Goal: Transaction & Acquisition: Download file/media

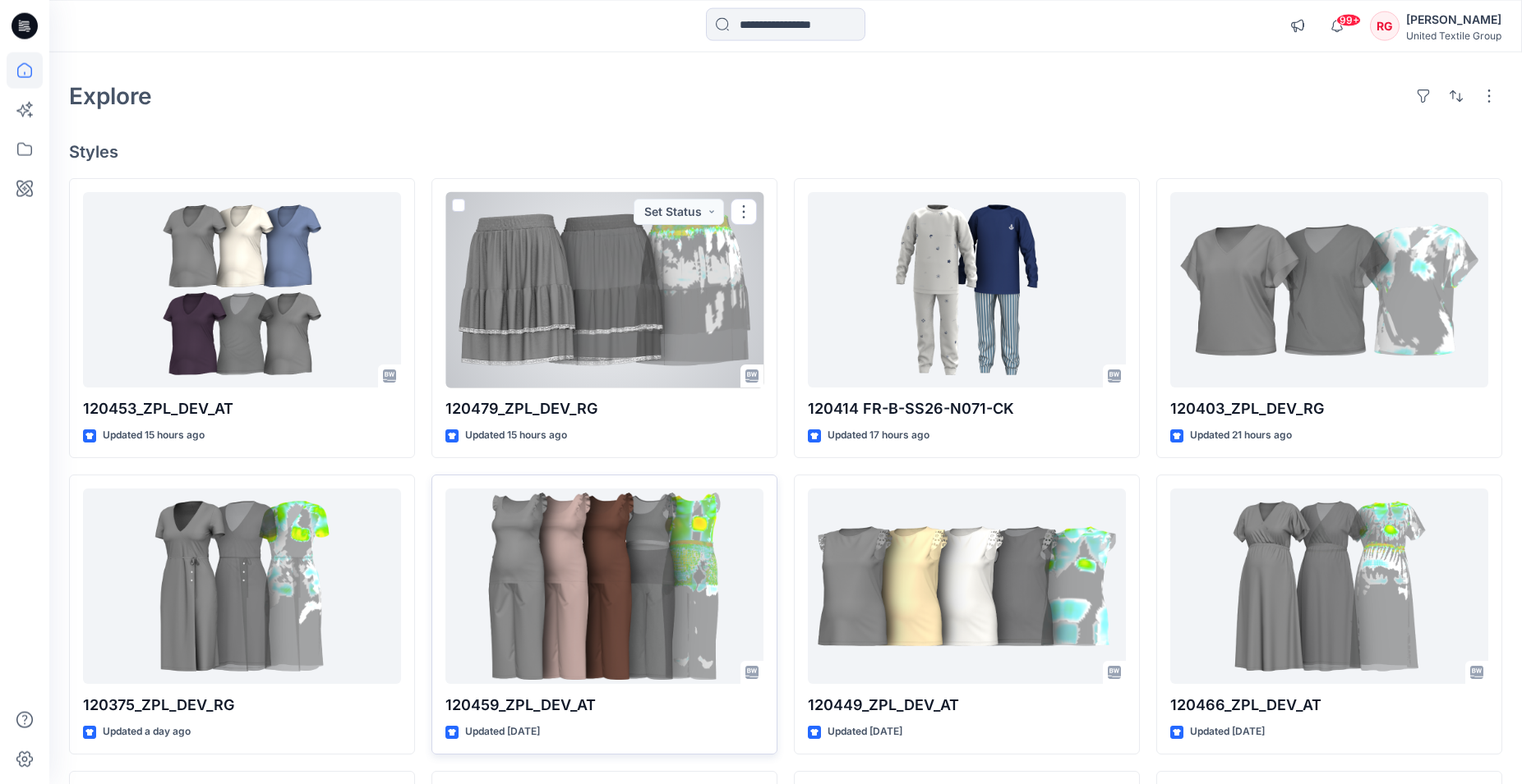
scroll to position [84, 0]
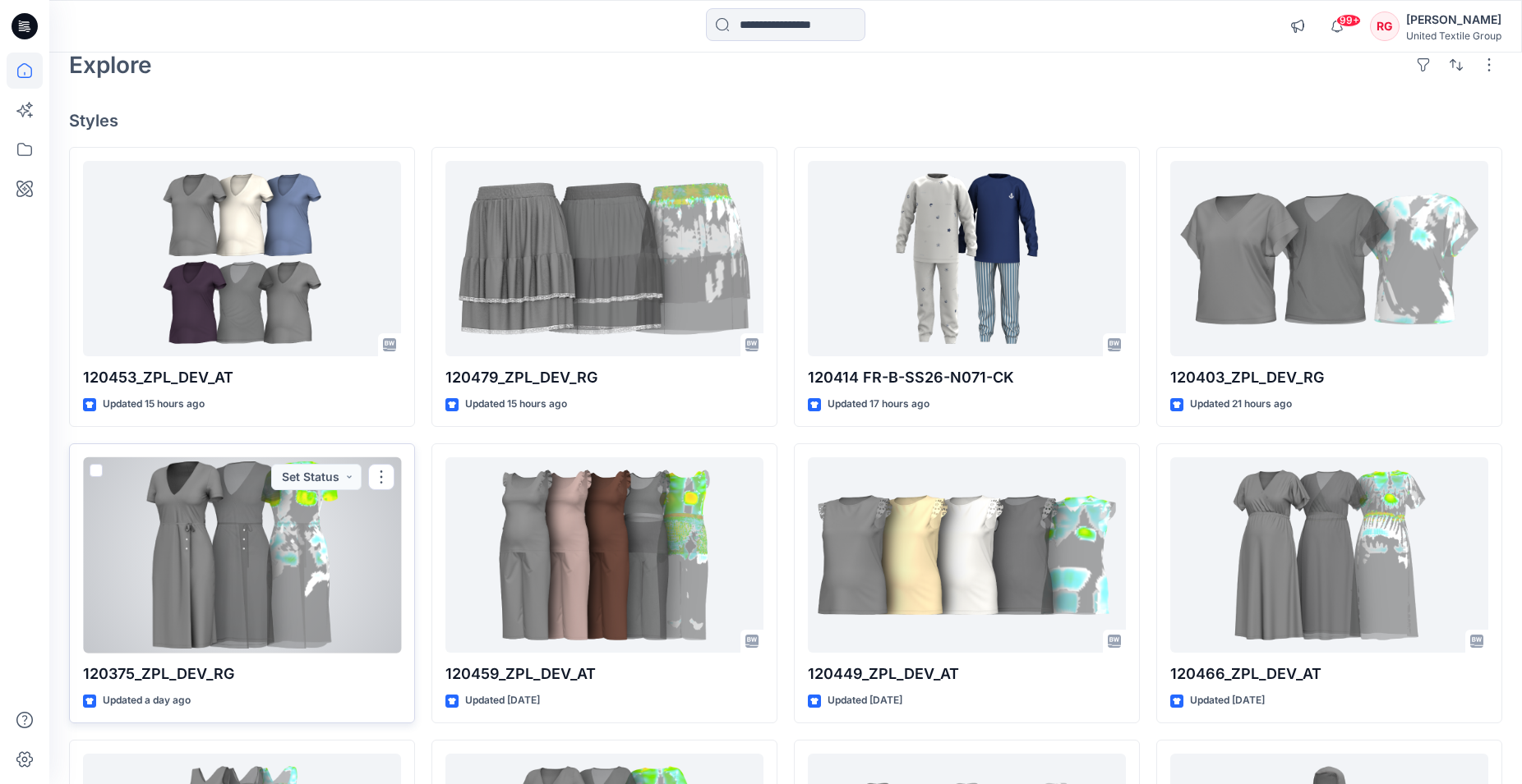
click at [301, 507] on div at bounding box center [241, 555] width 318 height 196
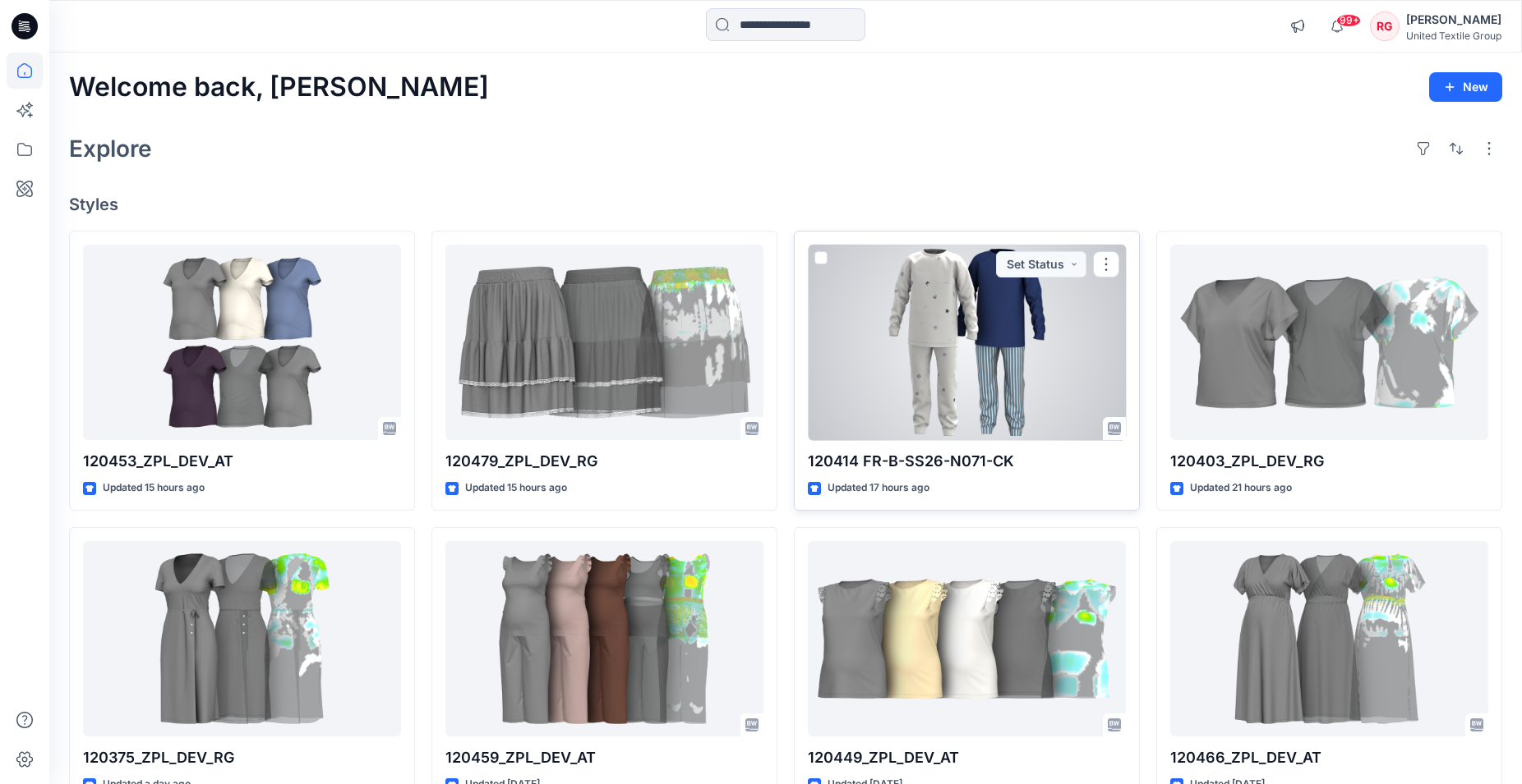
click at [912, 378] on div at bounding box center [966, 342] width 318 height 196
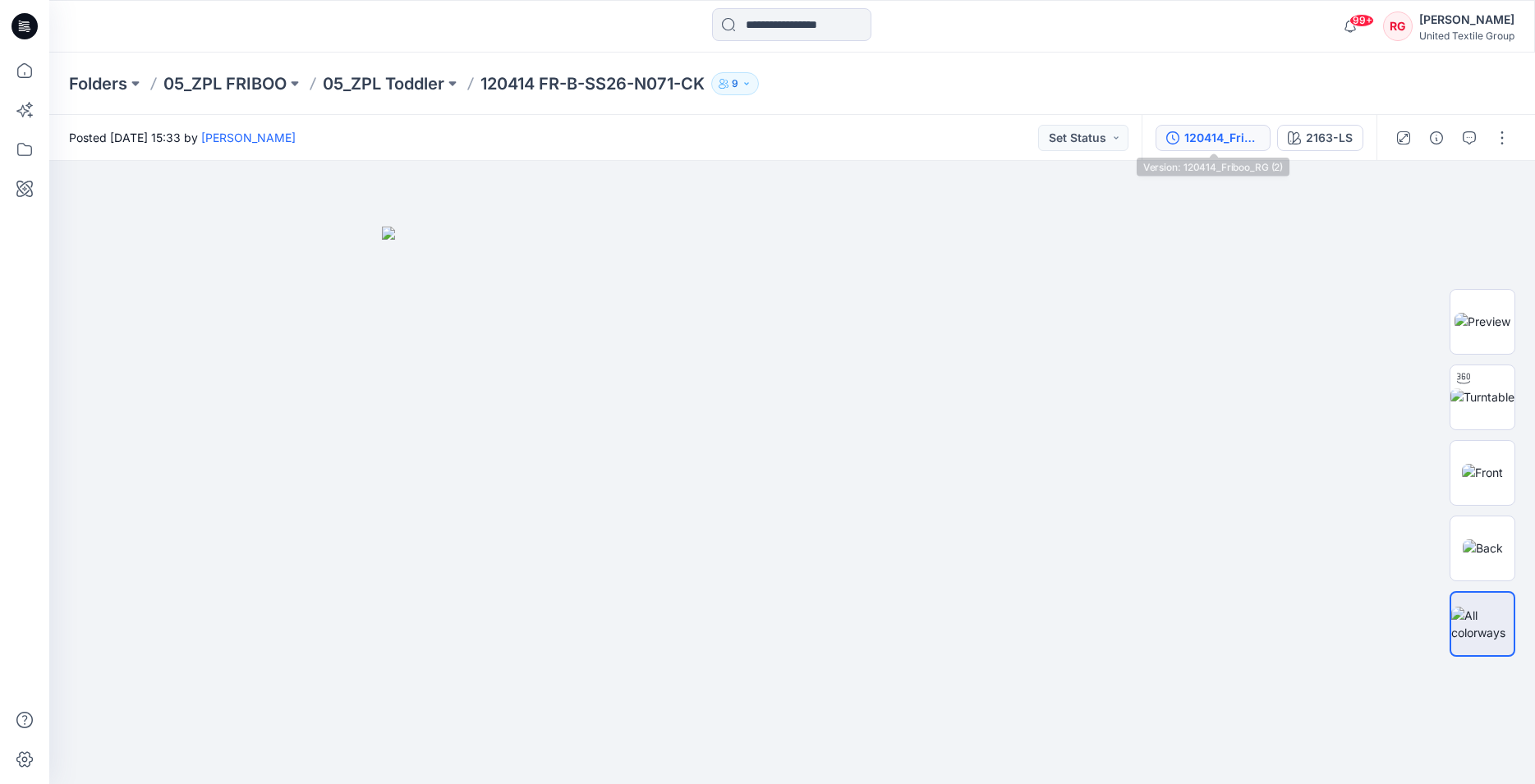
click at [1212, 140] on div "120414_Friboo_RG (2)" at bounding box center [1222, 138] width 75 height 18
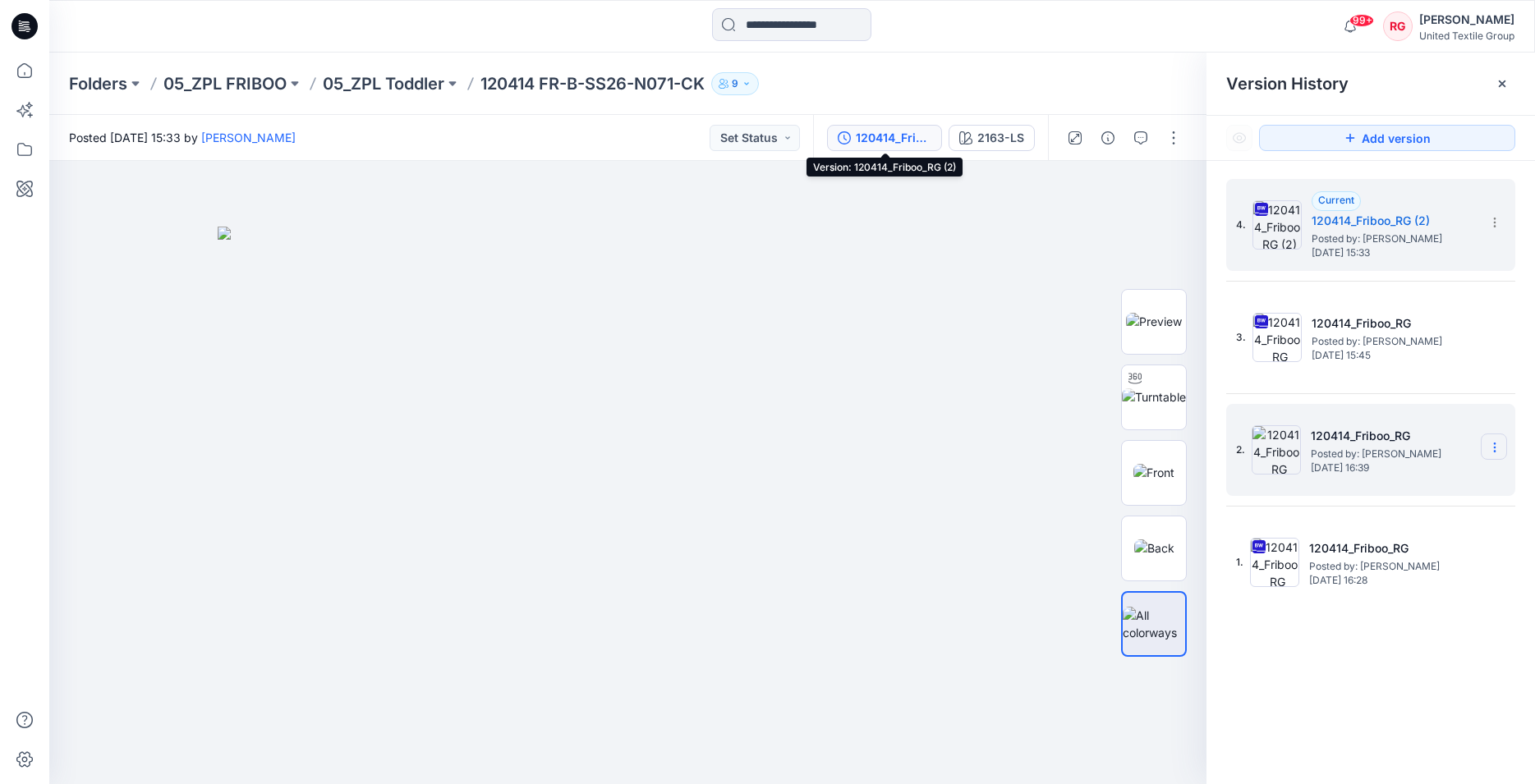
click at [1493, 448] on icon at bounding box center [1495, 447] width 13 height 13
click at [1274, 443] on img at bounding box center [1276, 450] width 50 height 50
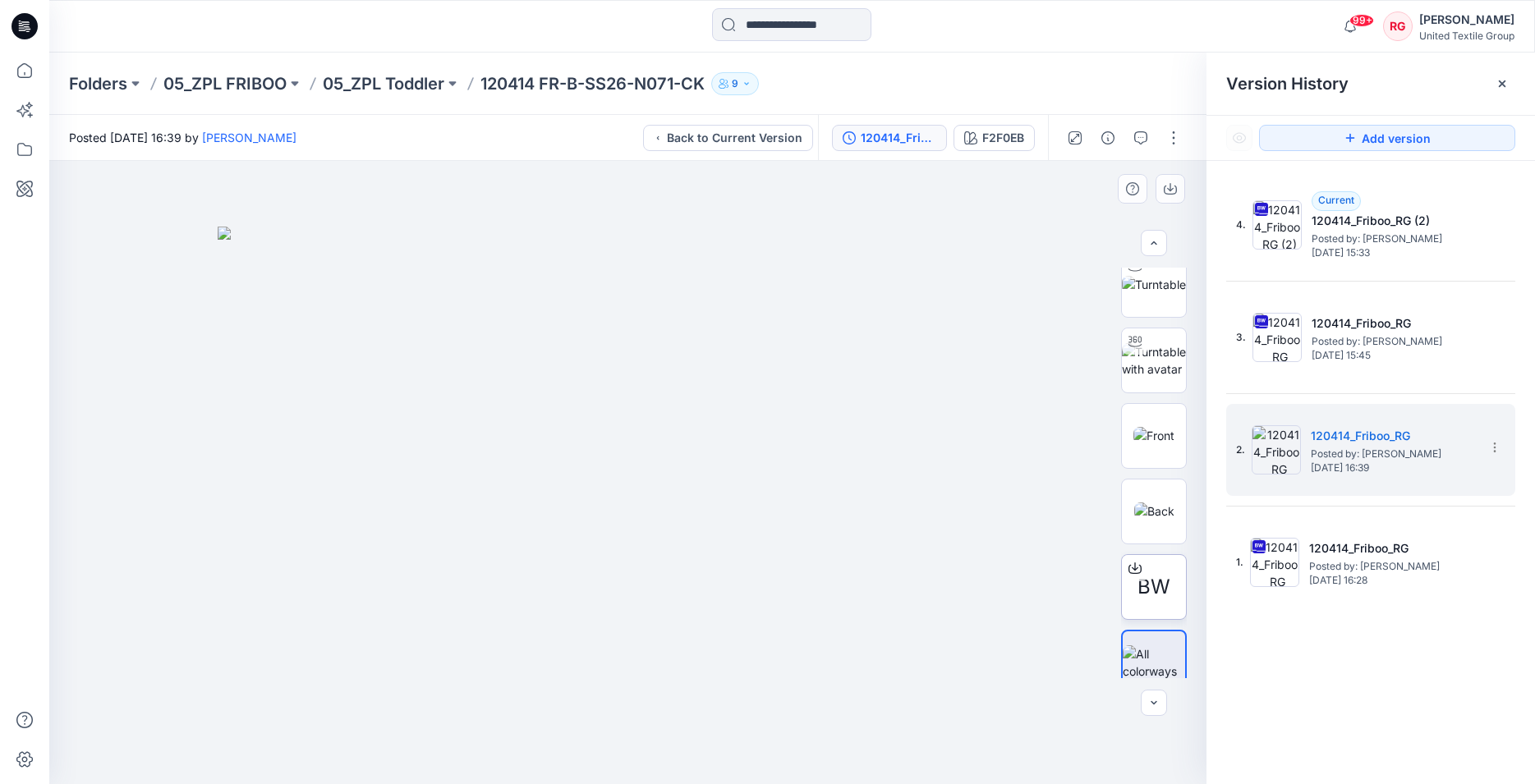
scroll to position [94, 0]
click at [1149, 580] on span "BW" at bounding box center [1154, 584] width 33 height 29
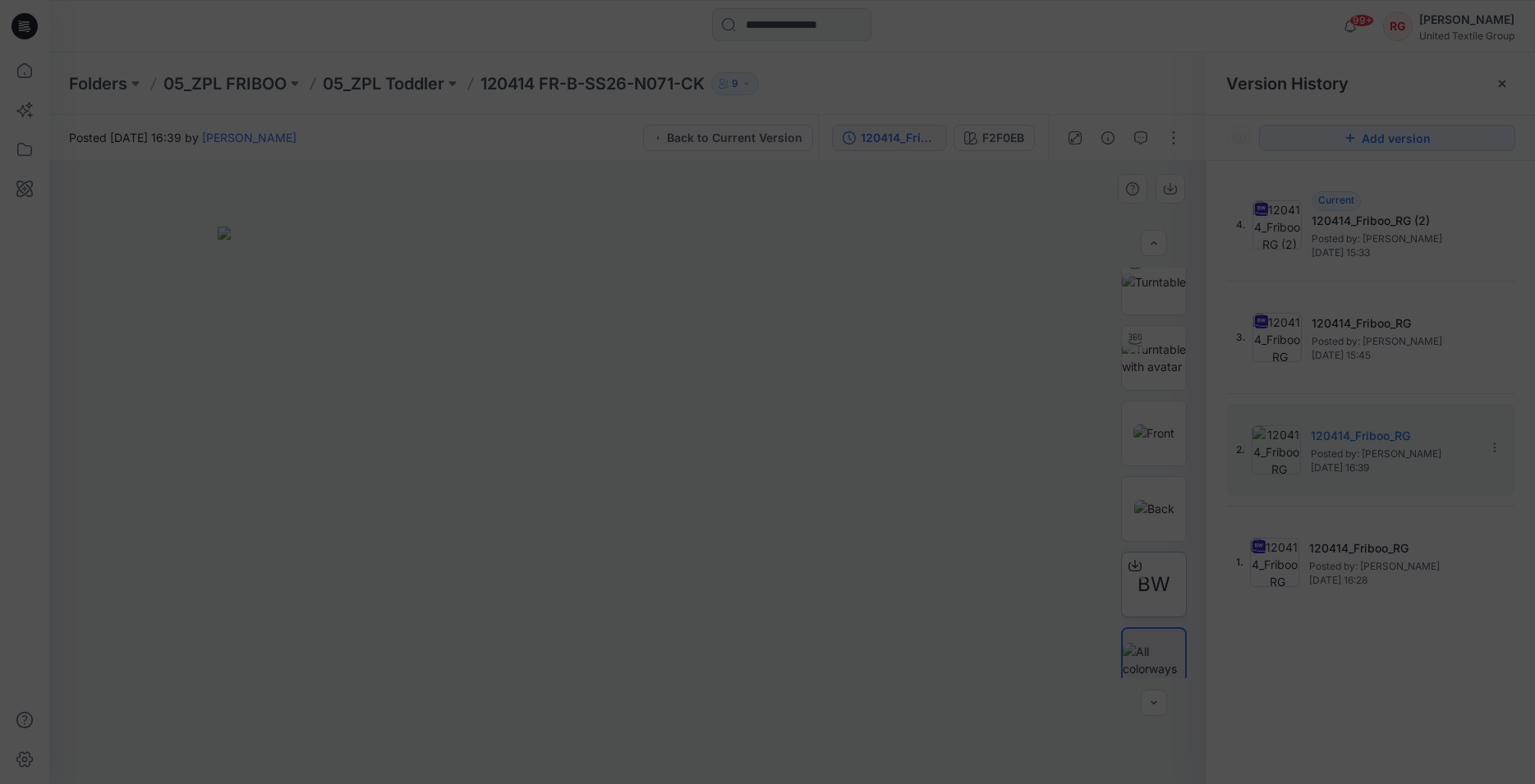
click at [1149, 580] on div "Stylezone cannot scan this file for viruses 120414_Friboo_RG.bw (240 MB) is too…" at bounding box center [768, 392] width 1535 height 784
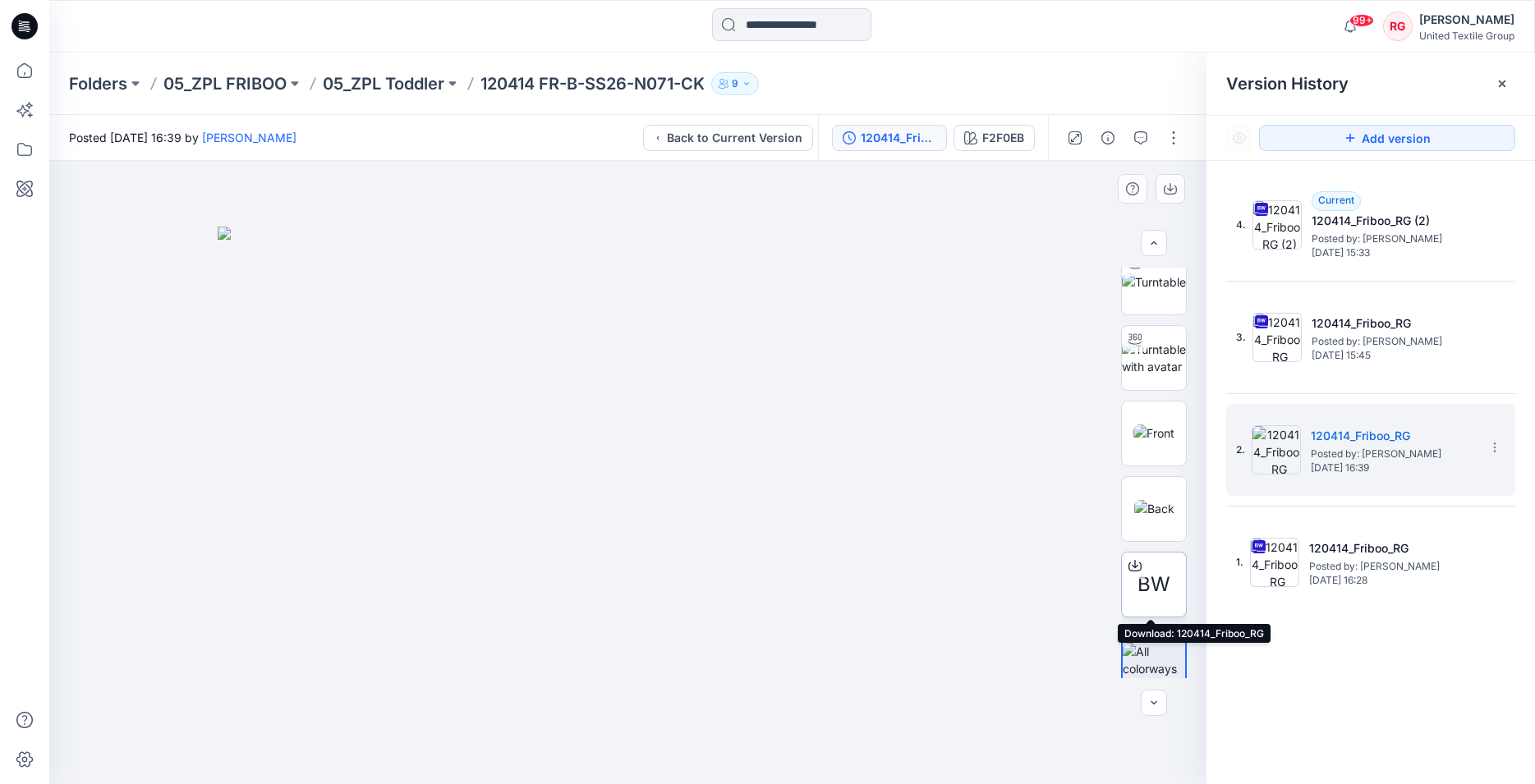
click at [1149, 585] on span "BW" at bounding box center [1154, 584] width 33 height 29
click at [1149, 585] on div "Stylezone cannot scan this file for viruses 120414_Friboo_RG.bw (240 MB) is too…" at bounding box center [768, 392] width 1535 height 784
click at [1150, 587] on span "BW" at bounding box center [1154, 584] width 33 height 29
click at [1150, 587] on div "Stylezone cannot scan this file for viruses 120414_Friboo_RG.bw (240 MB) is too…" at bounding box center [768, 392] width 1535 height 784
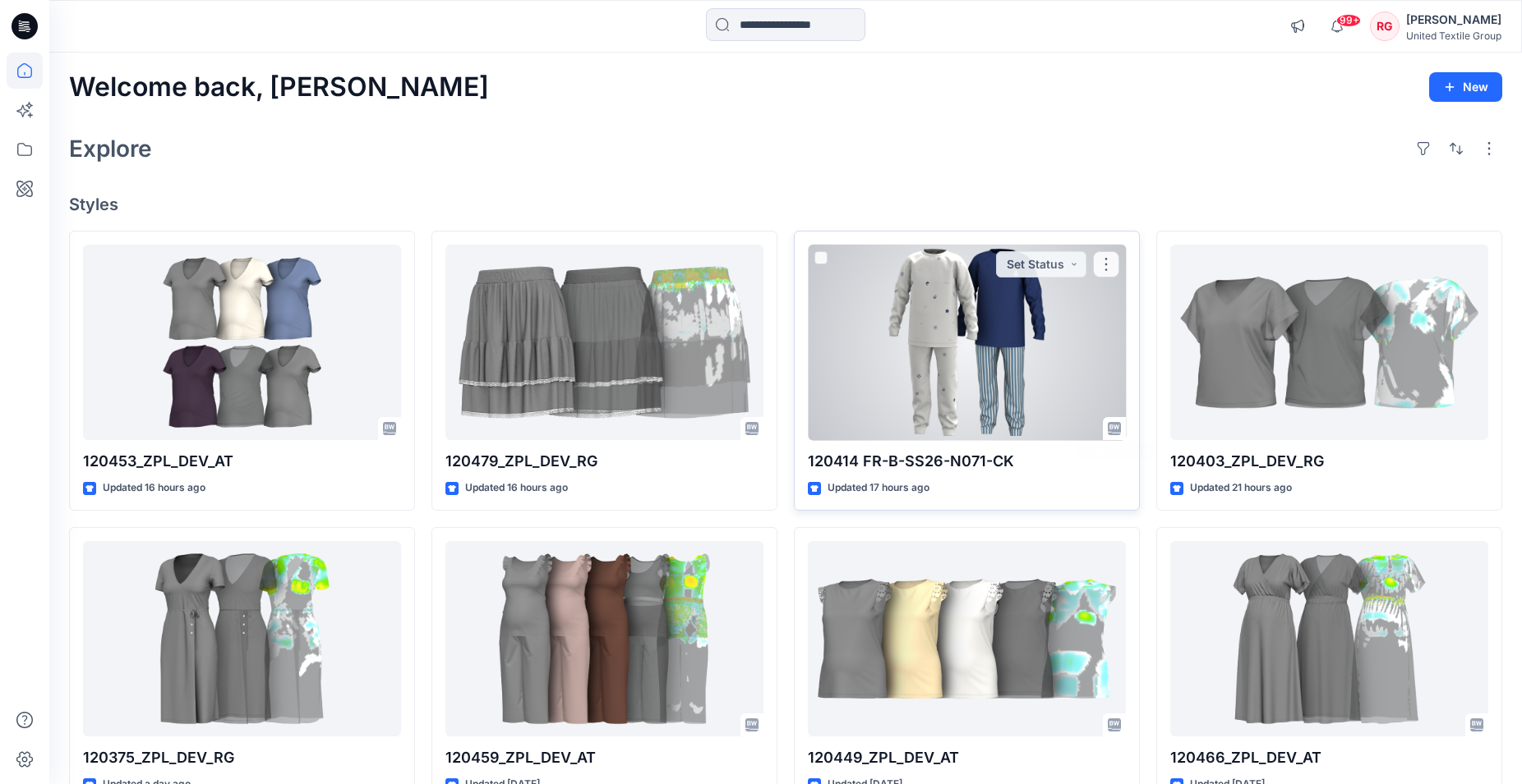
click at [1042, 372] on div at bounding box center [966, 342] width 318 height 196
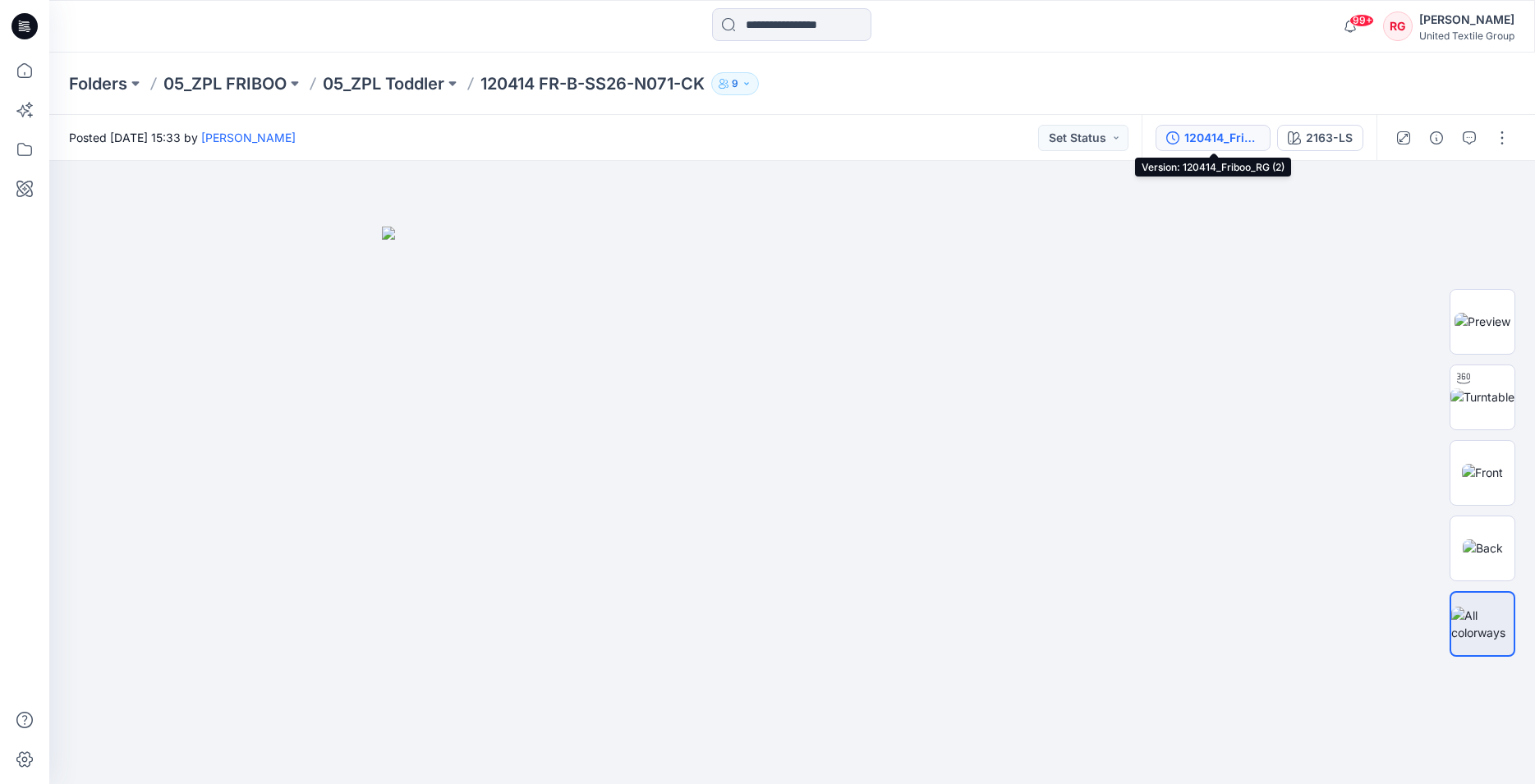
click at [1216, 130] on div "120414_Friboo_RG (2)" at bounding box center [1222, 138] width 75 height 18
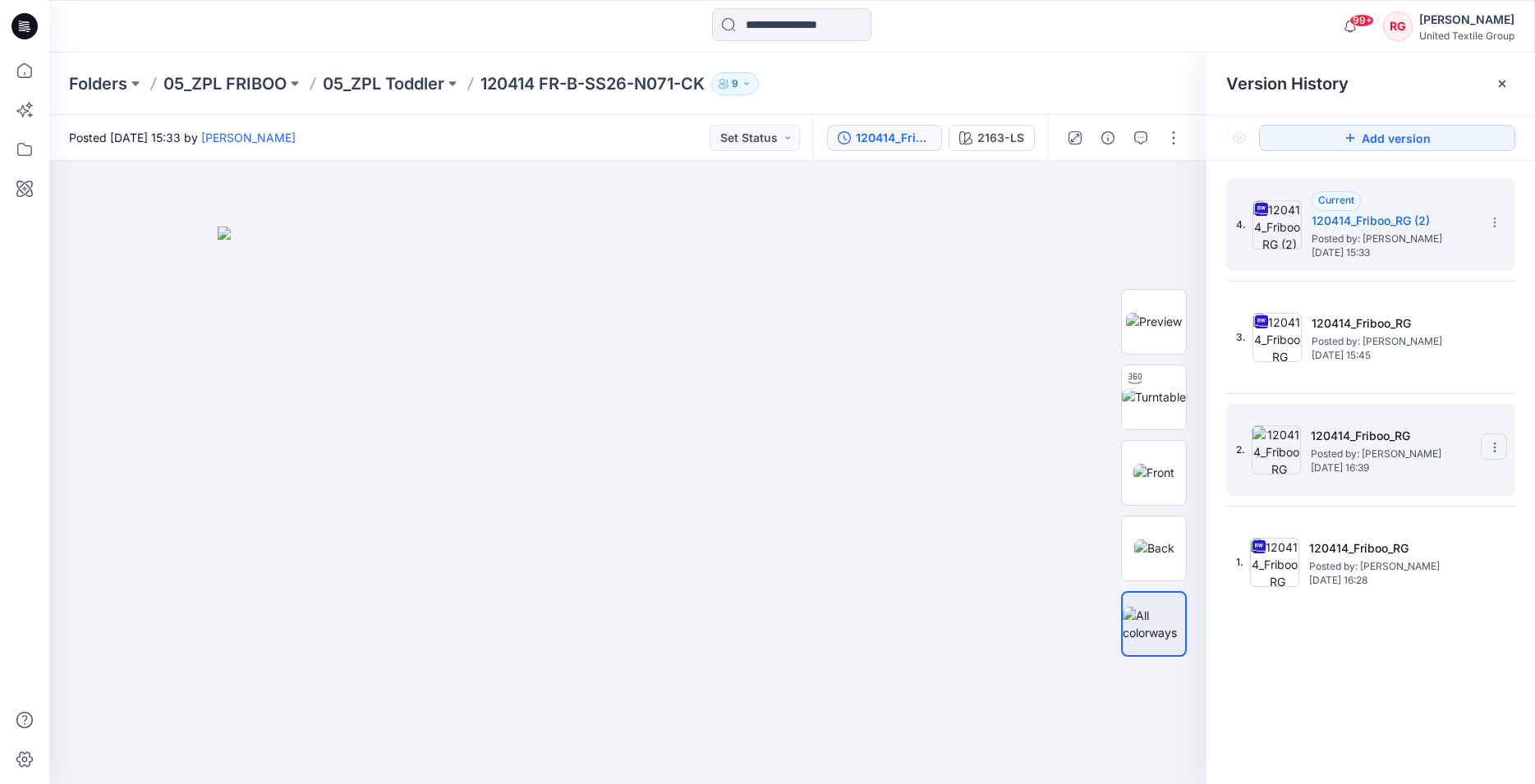
click at [1494, 446] on icon at bounding box center [1495, 447] width 13 height 13
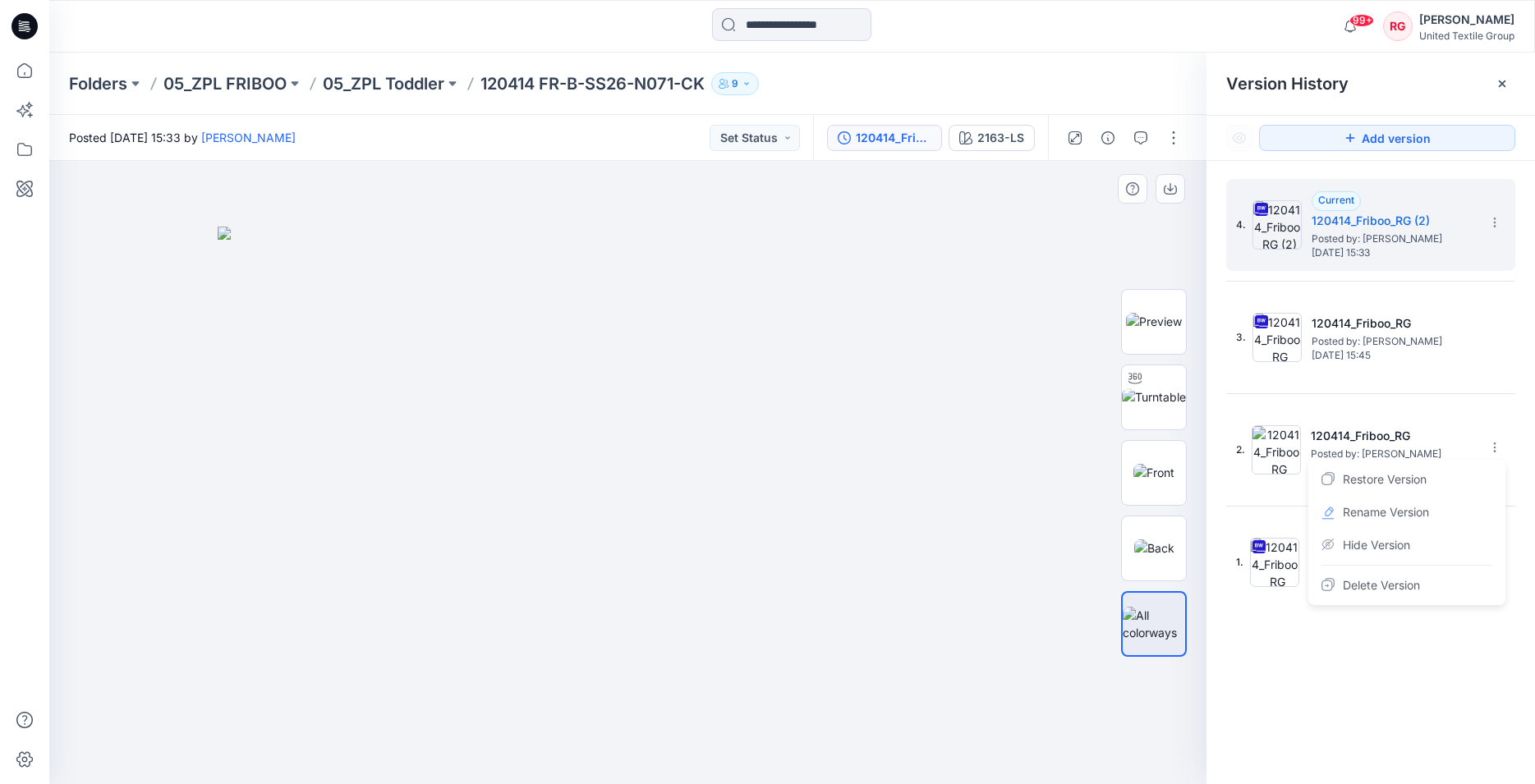
drag, startPoint x: 974, startPoint y: 613, endPoint x: 1101, endPoint y: 605, distance: 127.3
click at [975, 613] on img at bounding box center [629, 505] width 821 height 559
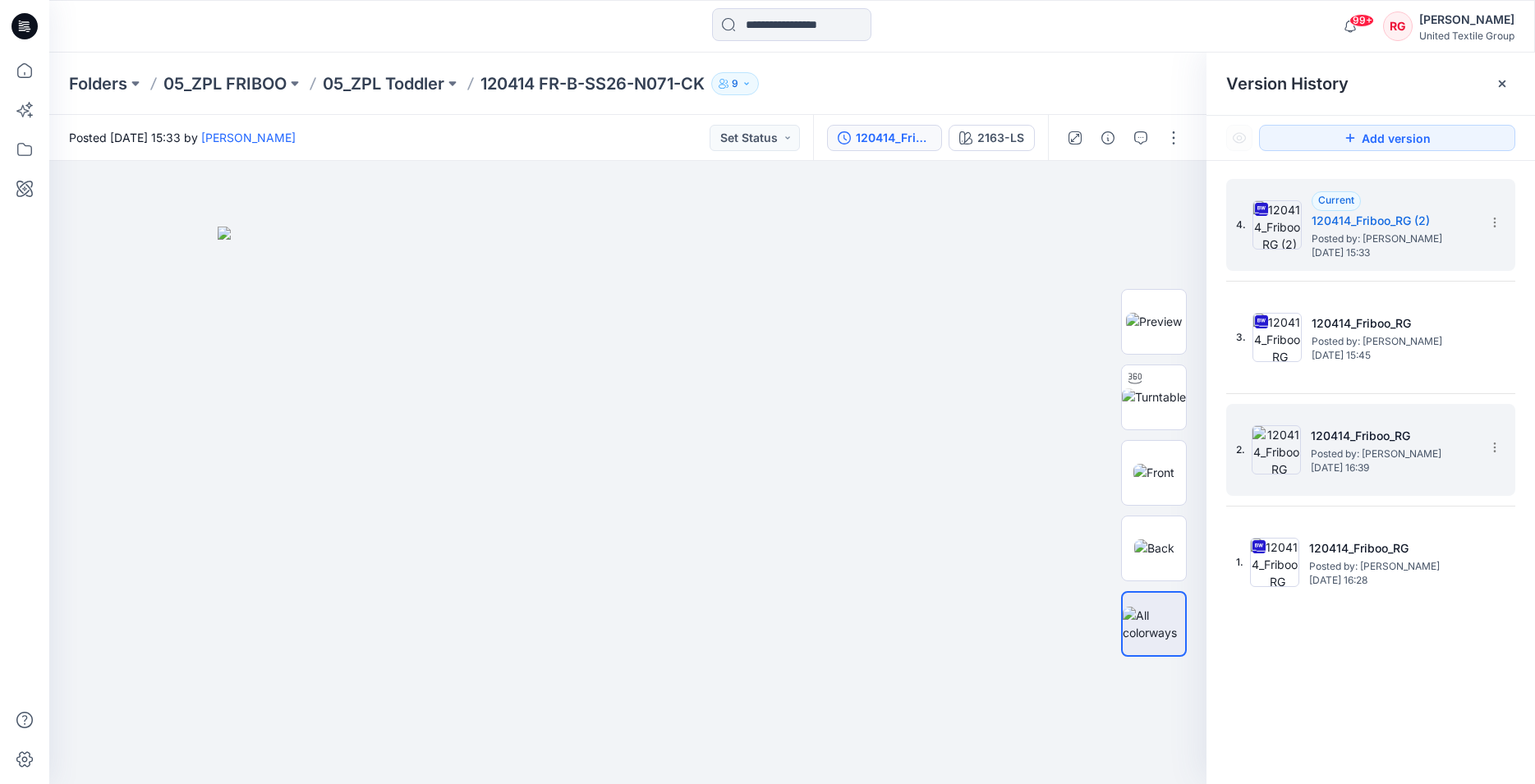
click at [1338, 451] on span "Posted by: [PERSON_NAME]" at bounding box center [1392, 455] width 164 height 17
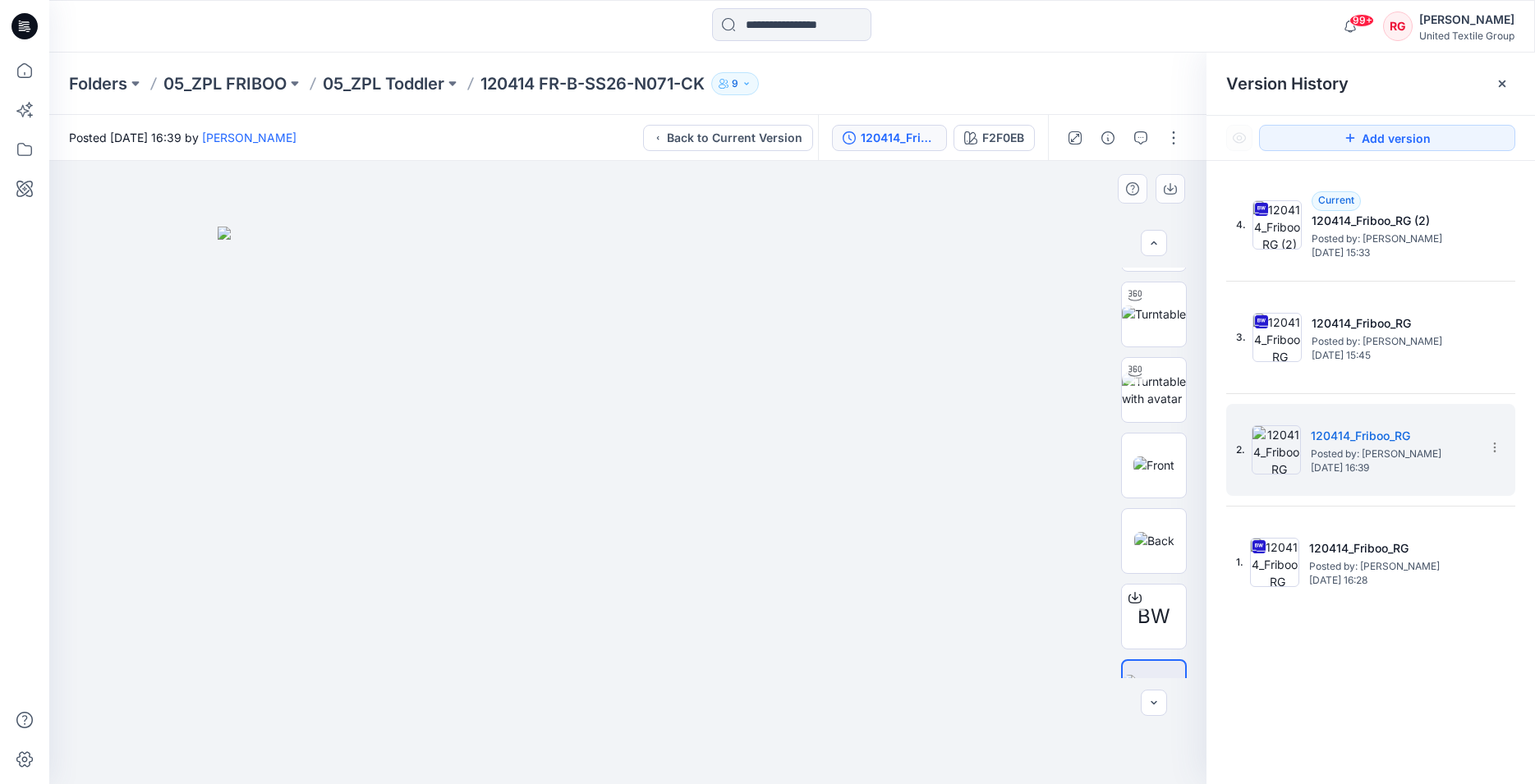
scroll to position [109, 0]
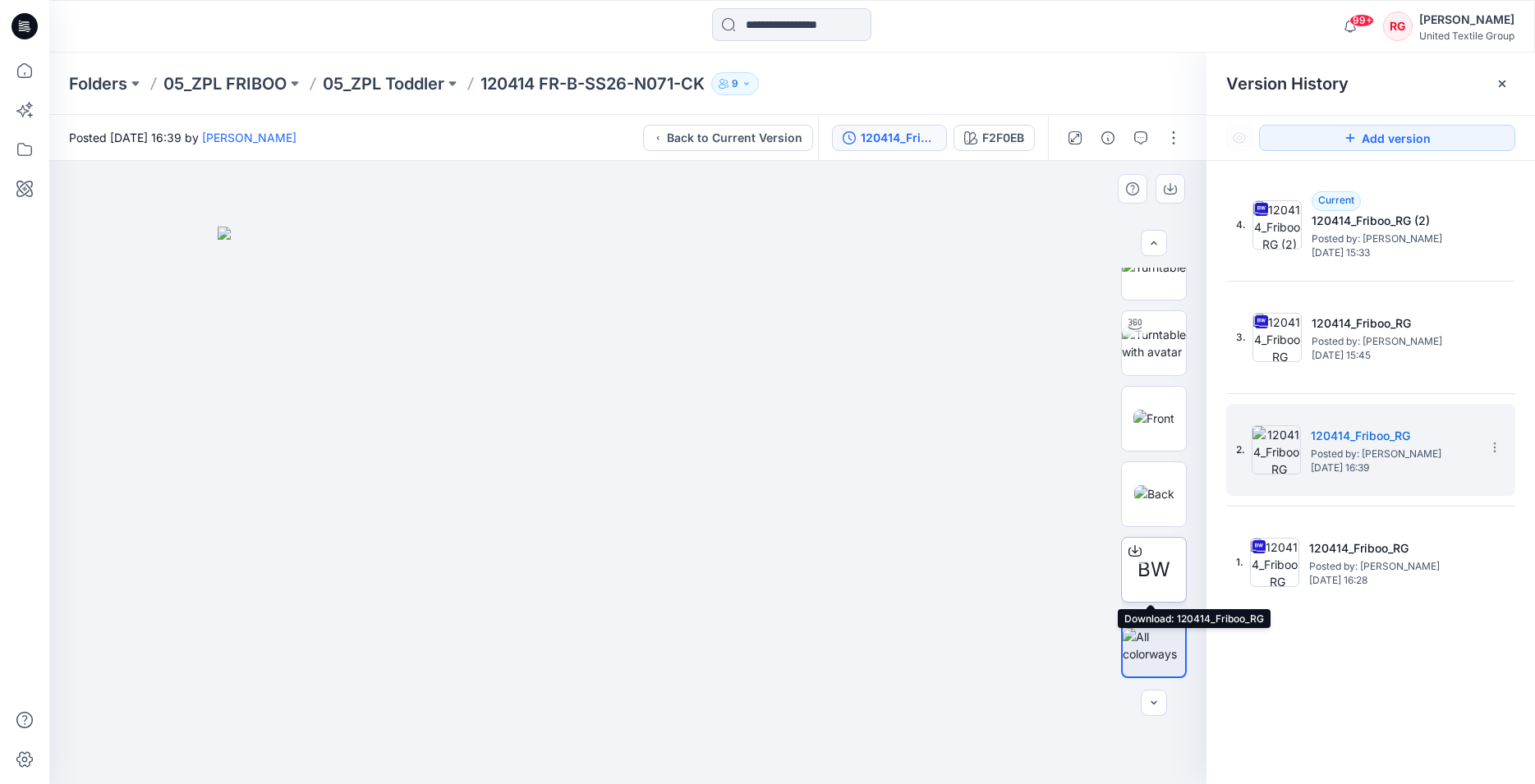
click at [1147, 577] on span "BW" at bounding box center [1154, 570] width 33 height 29
click at [1147, 577] on div "Stylezone cannot scan this file for viruses 120414_Friboo_RG.bw (240 MB) is too…" at bounding box center [768, 392] width 1535 height 784
click at [1145, 573] on span "BW" at bounding box center [1154, 570] width 33 height 29
click at [1145, 573] on div "Stylezone cannot scan this file for viruses 120414_Friboo_RG.bw (240 MB) is too…" at bounding box center [768, 392] width 1535 height 784
click at [1145, 573] on span "BW" at bounding box center [1154, 570] width 33 height 29
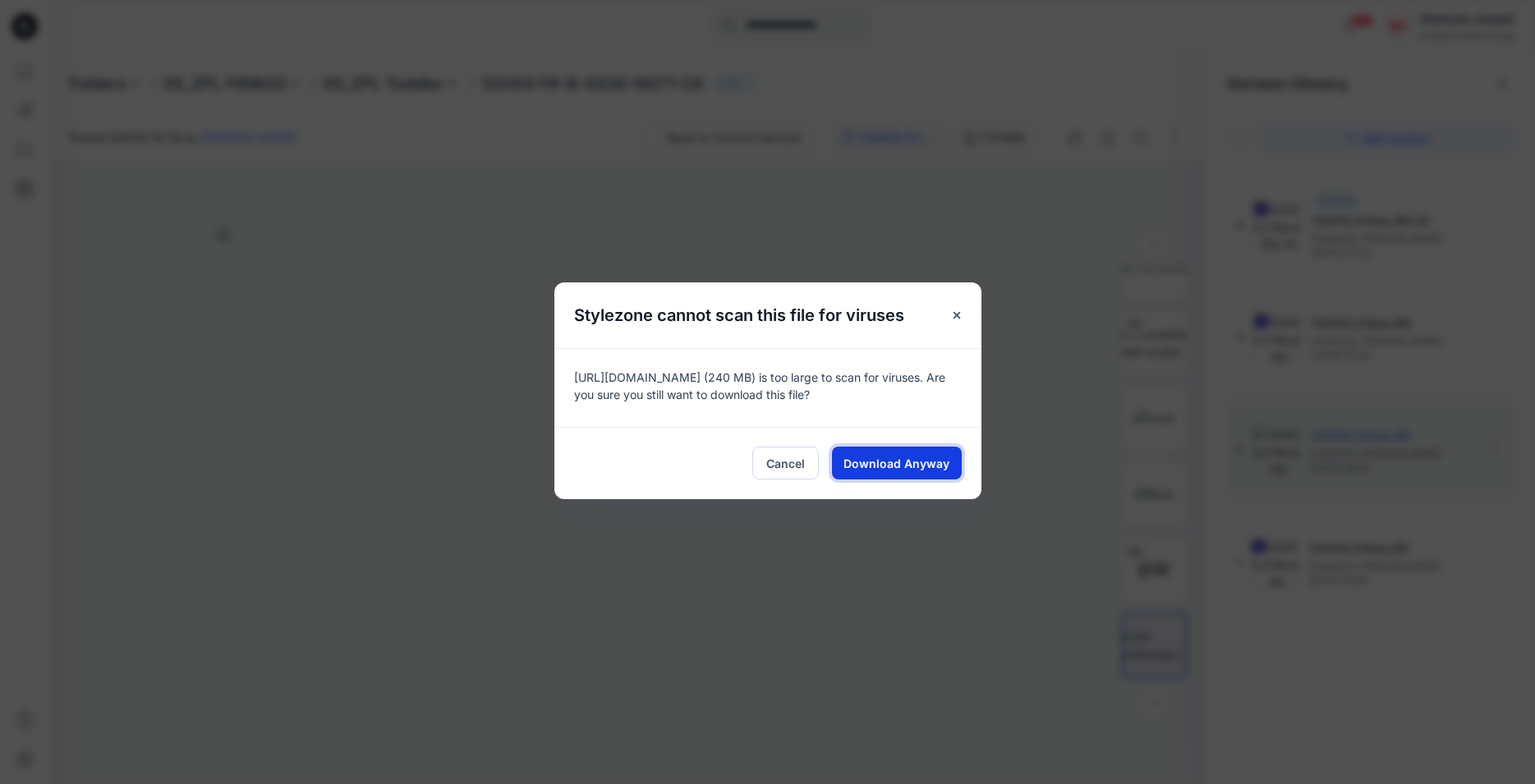
click at [907, 458] on span "Download Anyway" at bounding box center [896, 463] width 106 height 17
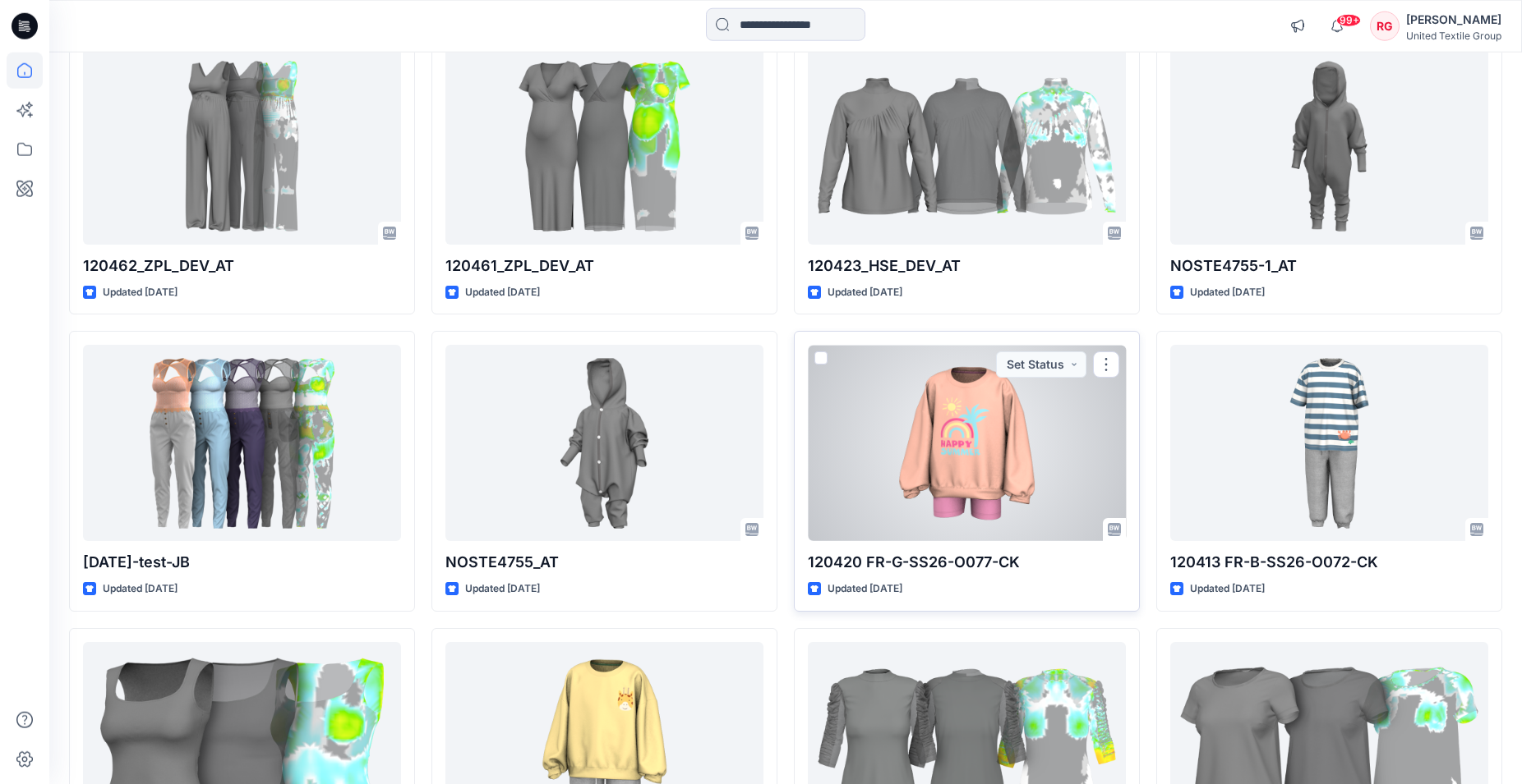
scroll to position [817, 0]
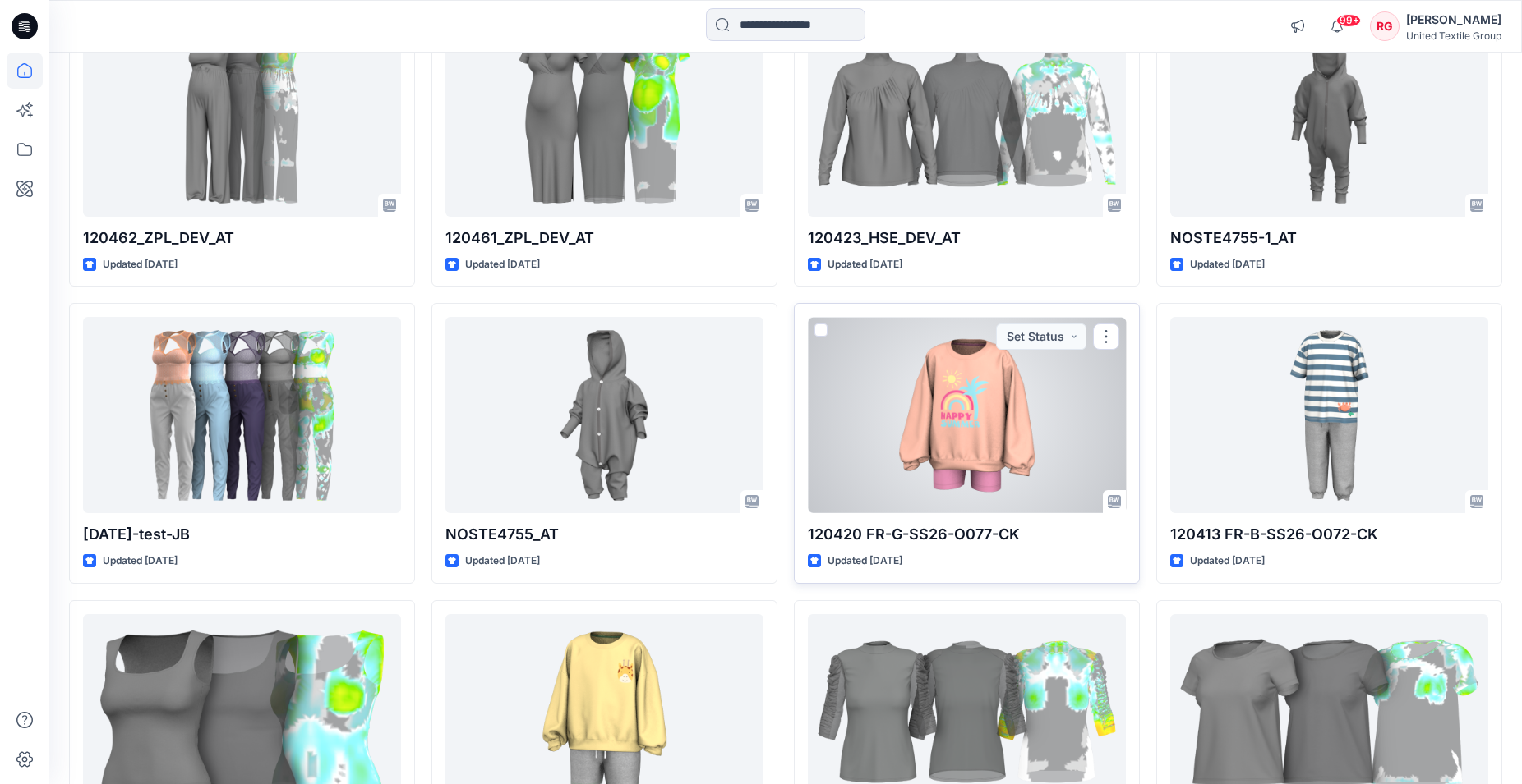
click at [952, 429] on div at bounding box center [966, 414] width 318 height 196
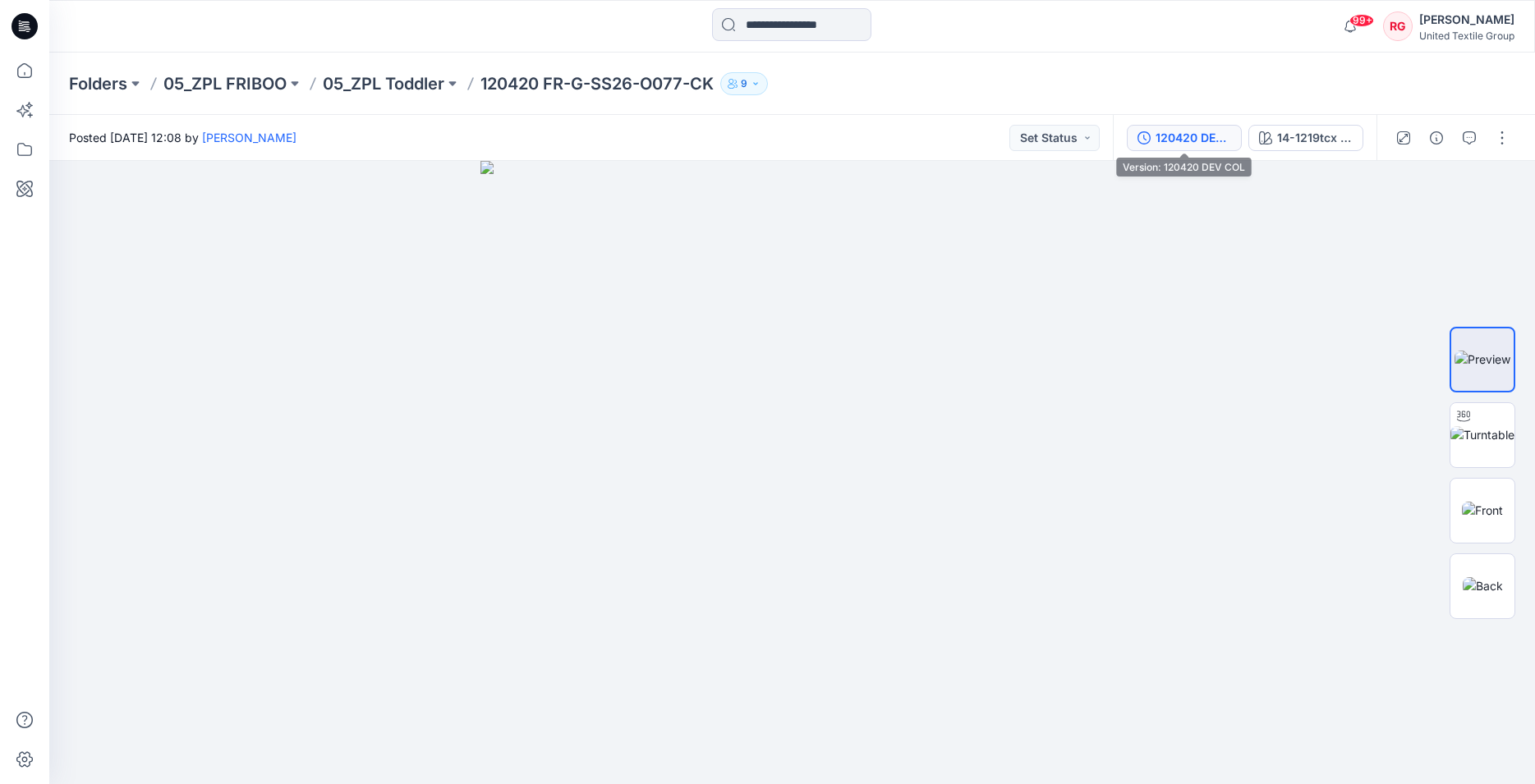
click at [1195, 142] on div "120420 DEV COL" at bounding box center [1194, 138] width 75 height 18
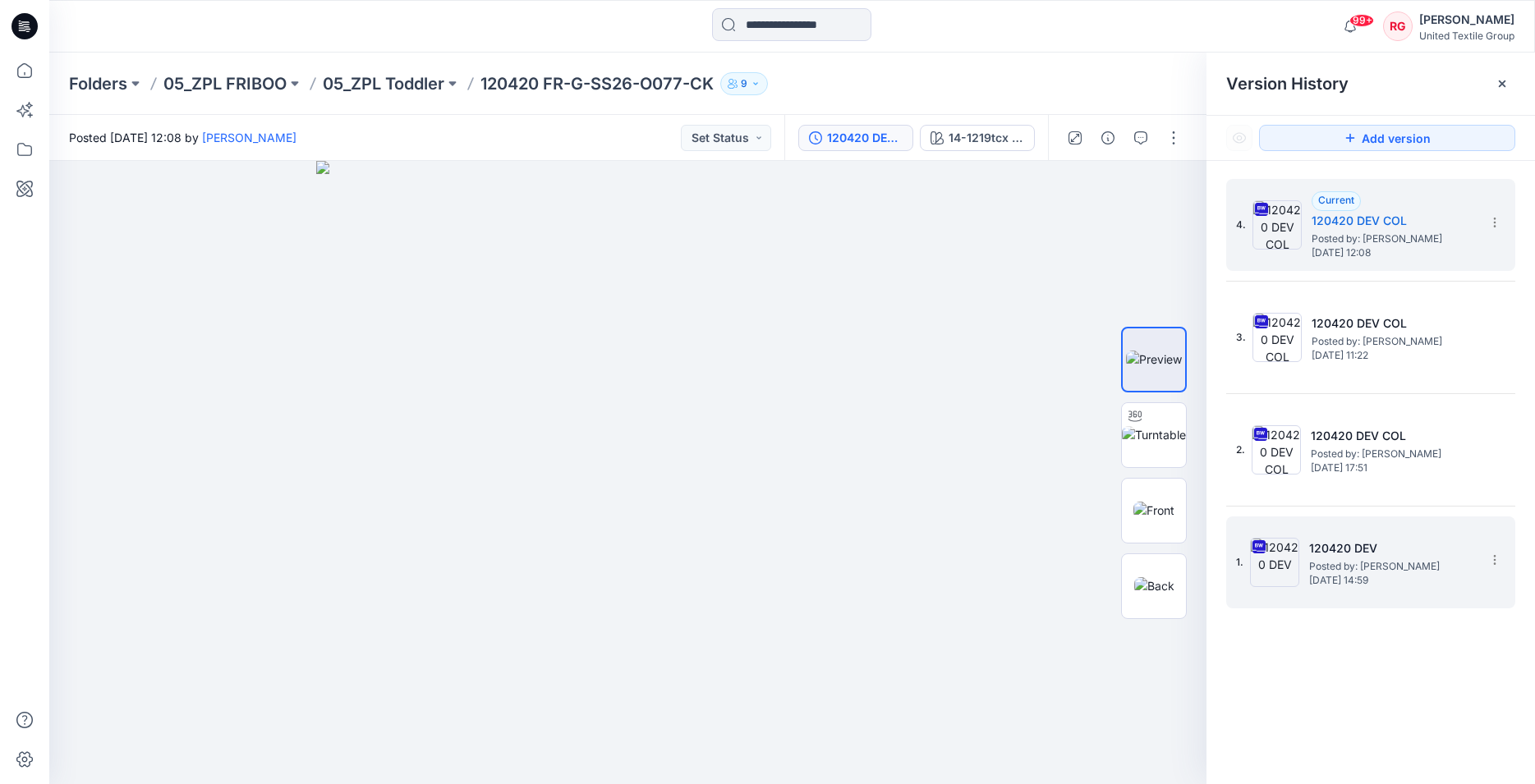
click at [1293, 565] on img at bounding box center [1275, 563] width 50 height 50
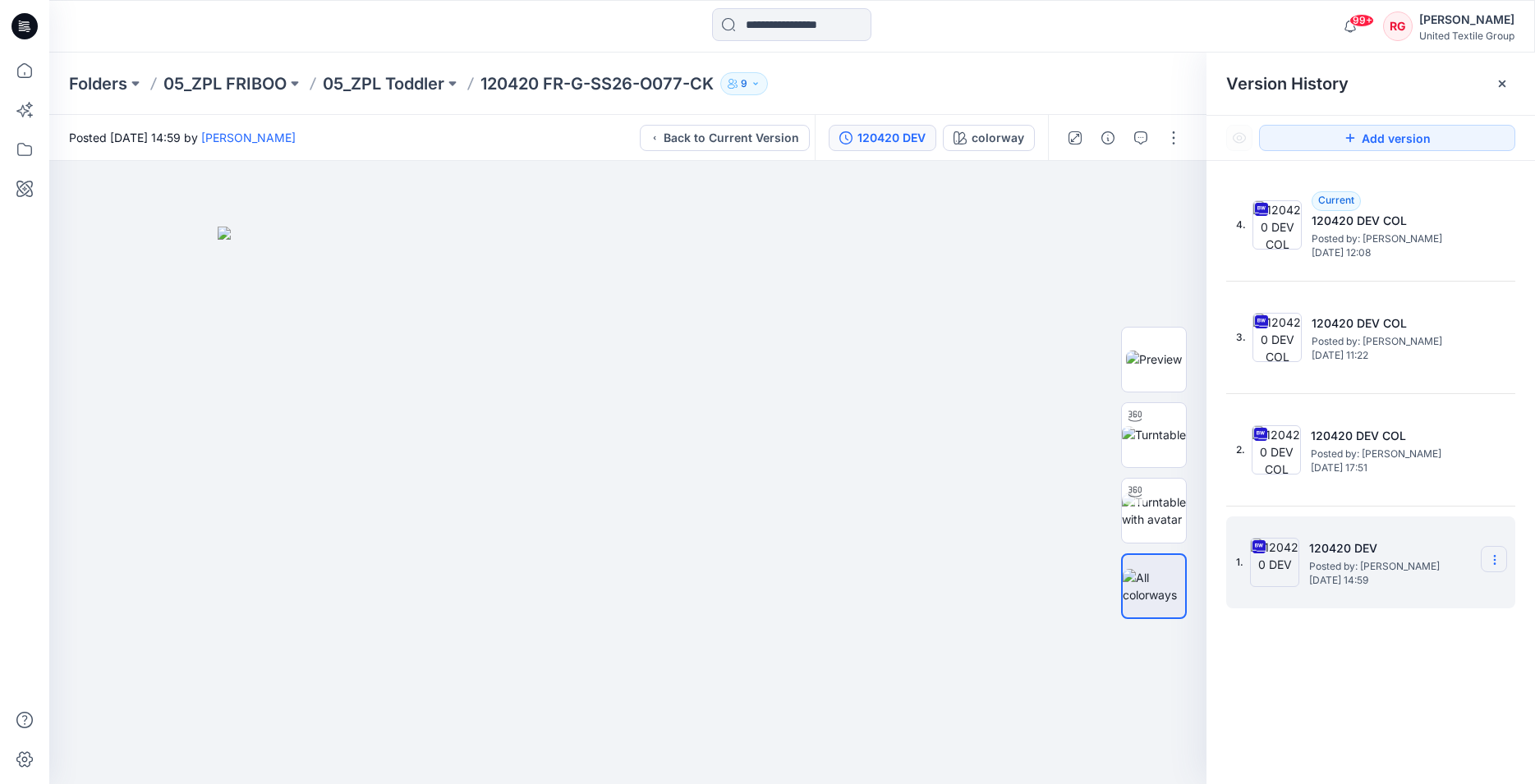
click at [1495, 555] on icon at bounding box center [1495, 560] width 13 height 13
click at [1390, 595] on span "Download Source BW File" at bounding box center [1412, 592] width 138 height 19
click at [868, 137] on div "120420 DEV" at bounding box center [892, 138] width 68 height 18
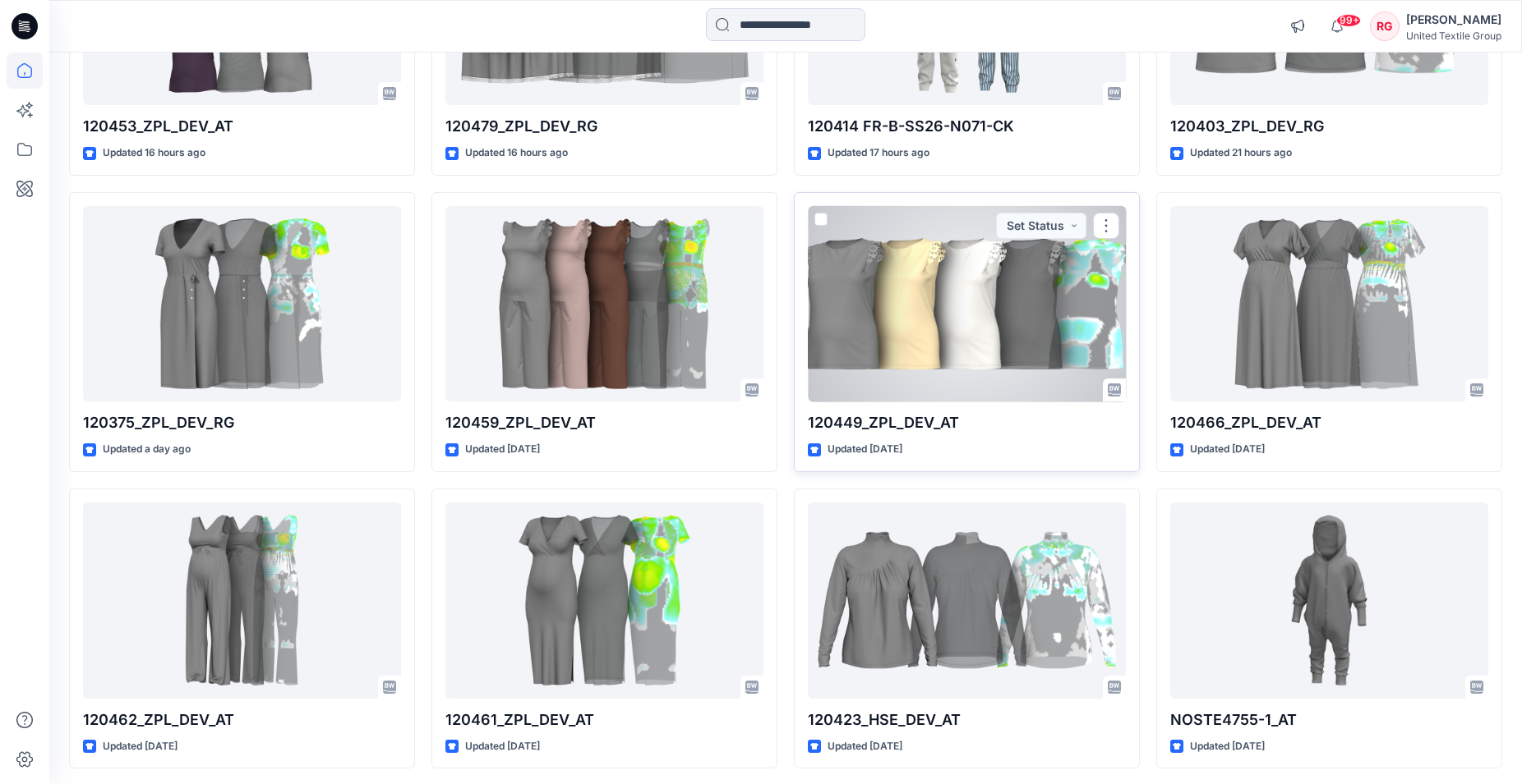
scroll to position [398, 0]
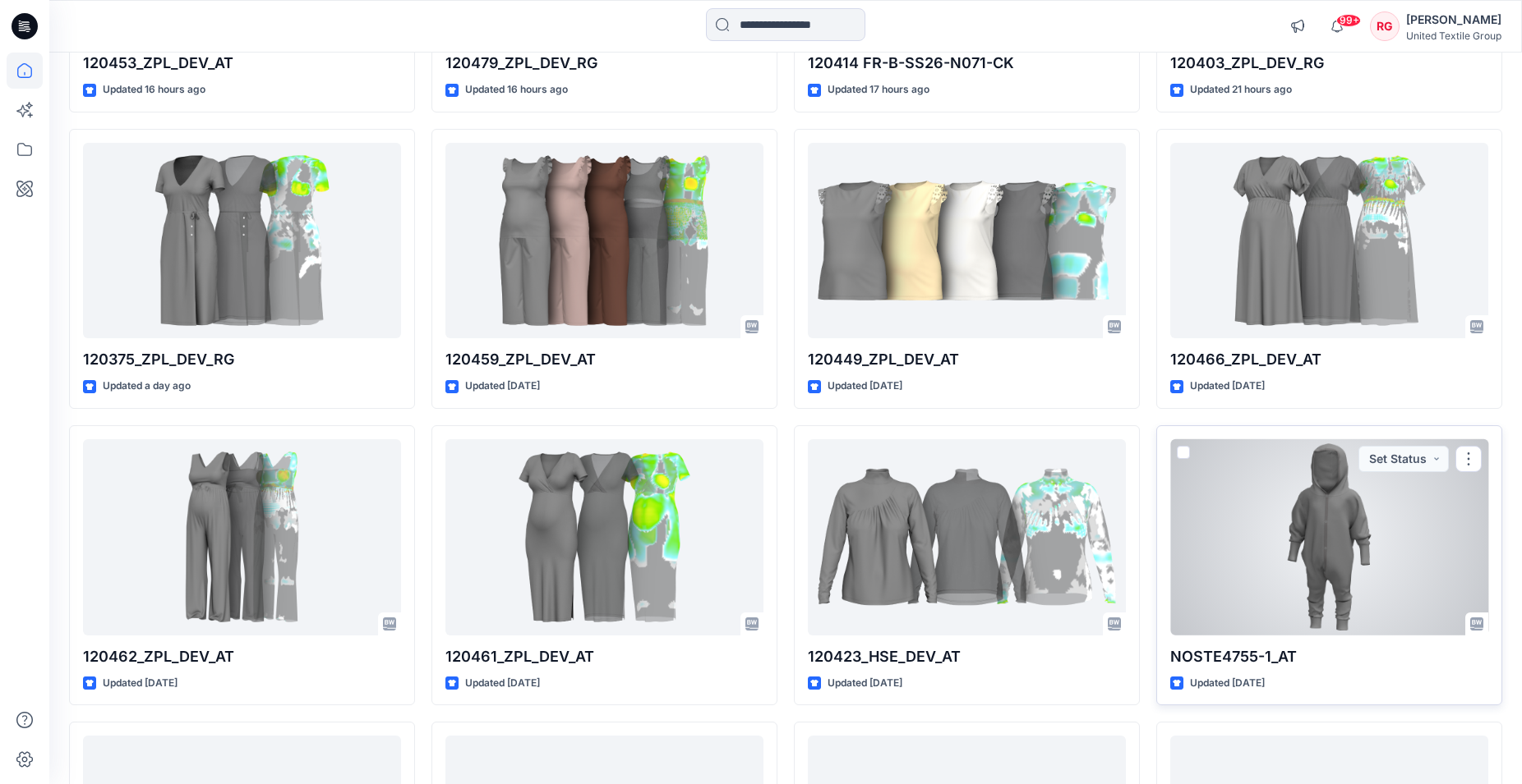
click at [1339, 548] on div at bounding box center [1329, 536] width 318 height 196
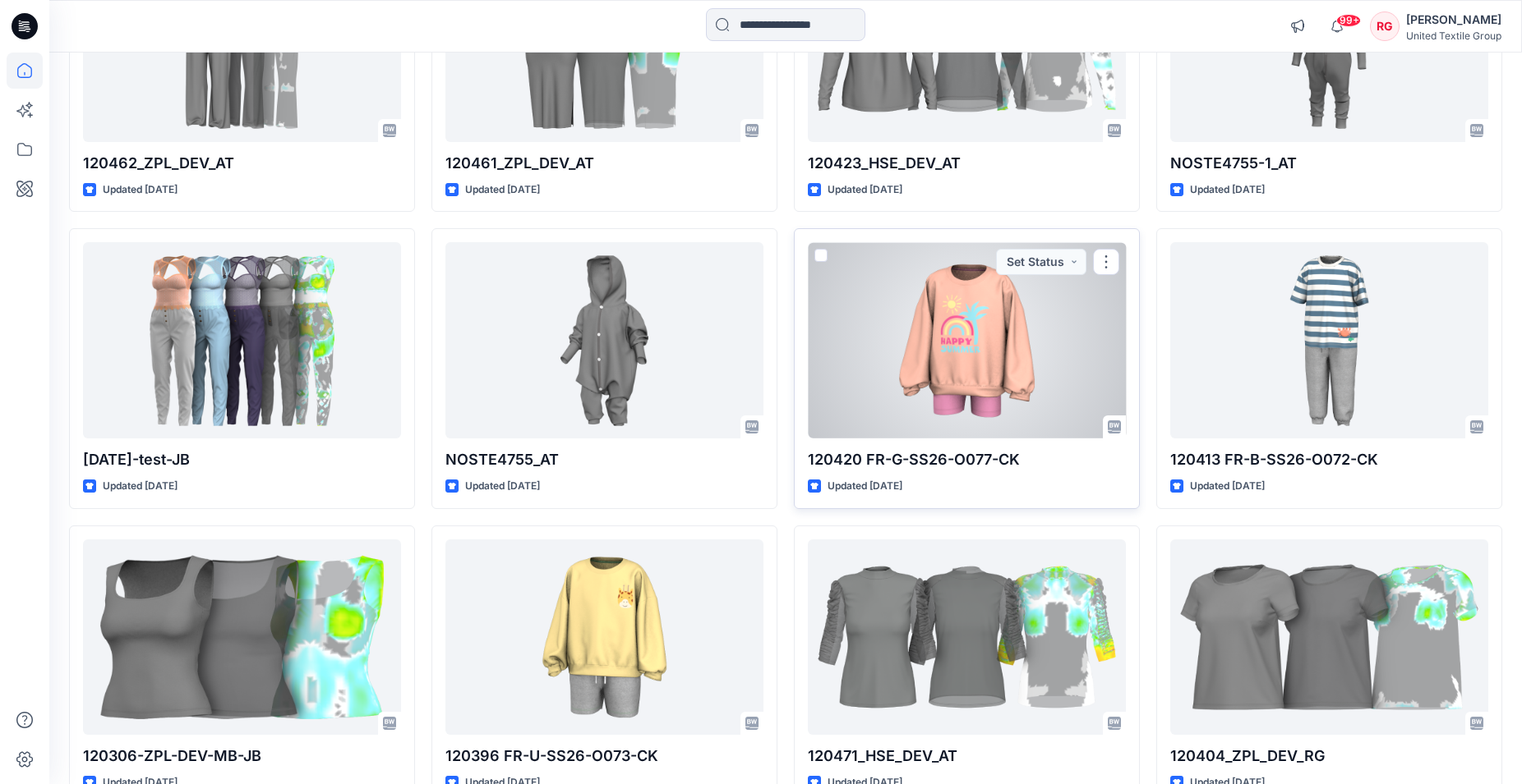
scroll to position [901, 0]
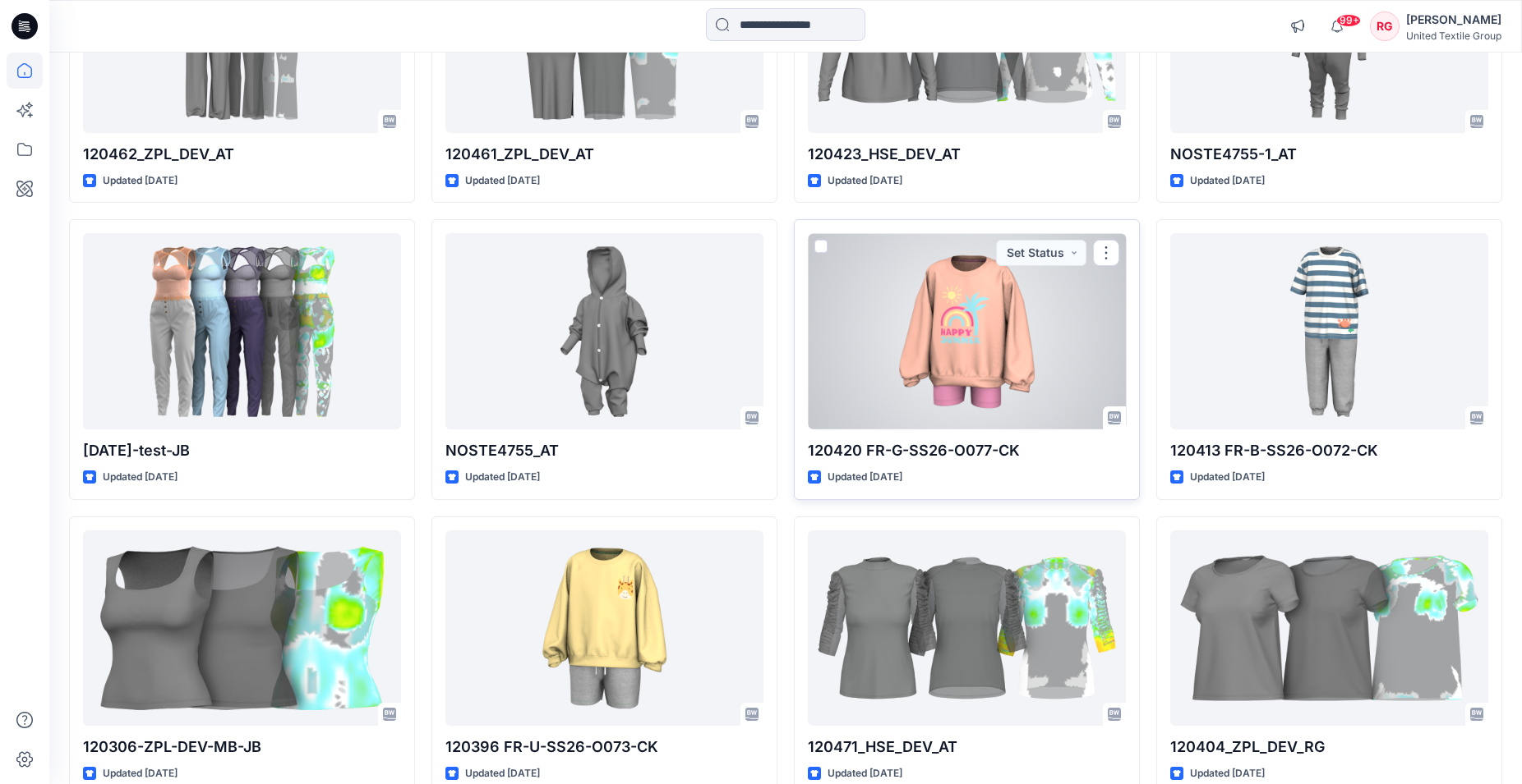
click at [950, 292] on div at bounding box center [966, 330] width 318 height 196
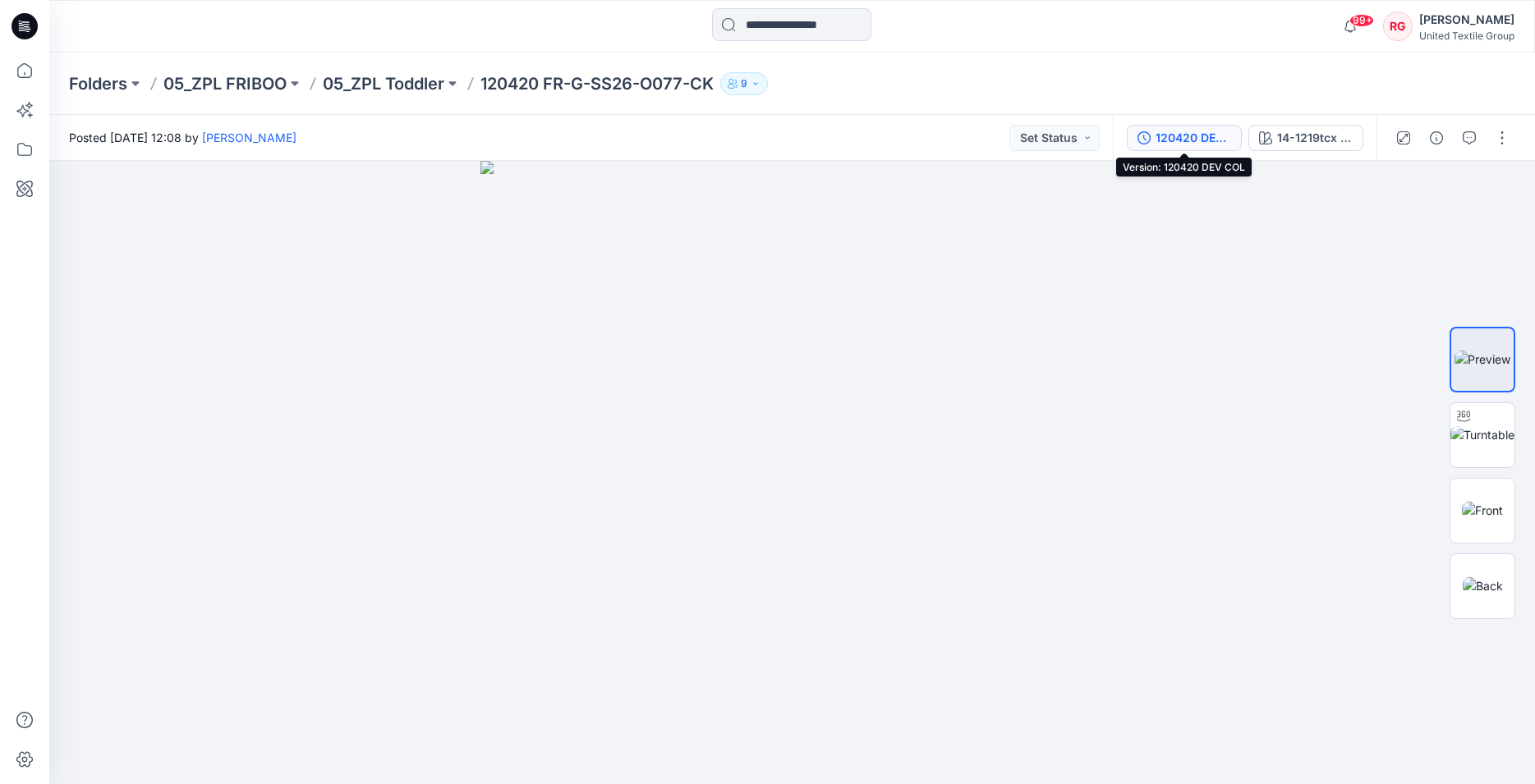
click at [1207, 133] on div "120420 DEV COL" at bounding box center [1194, 138] width 75 height 18
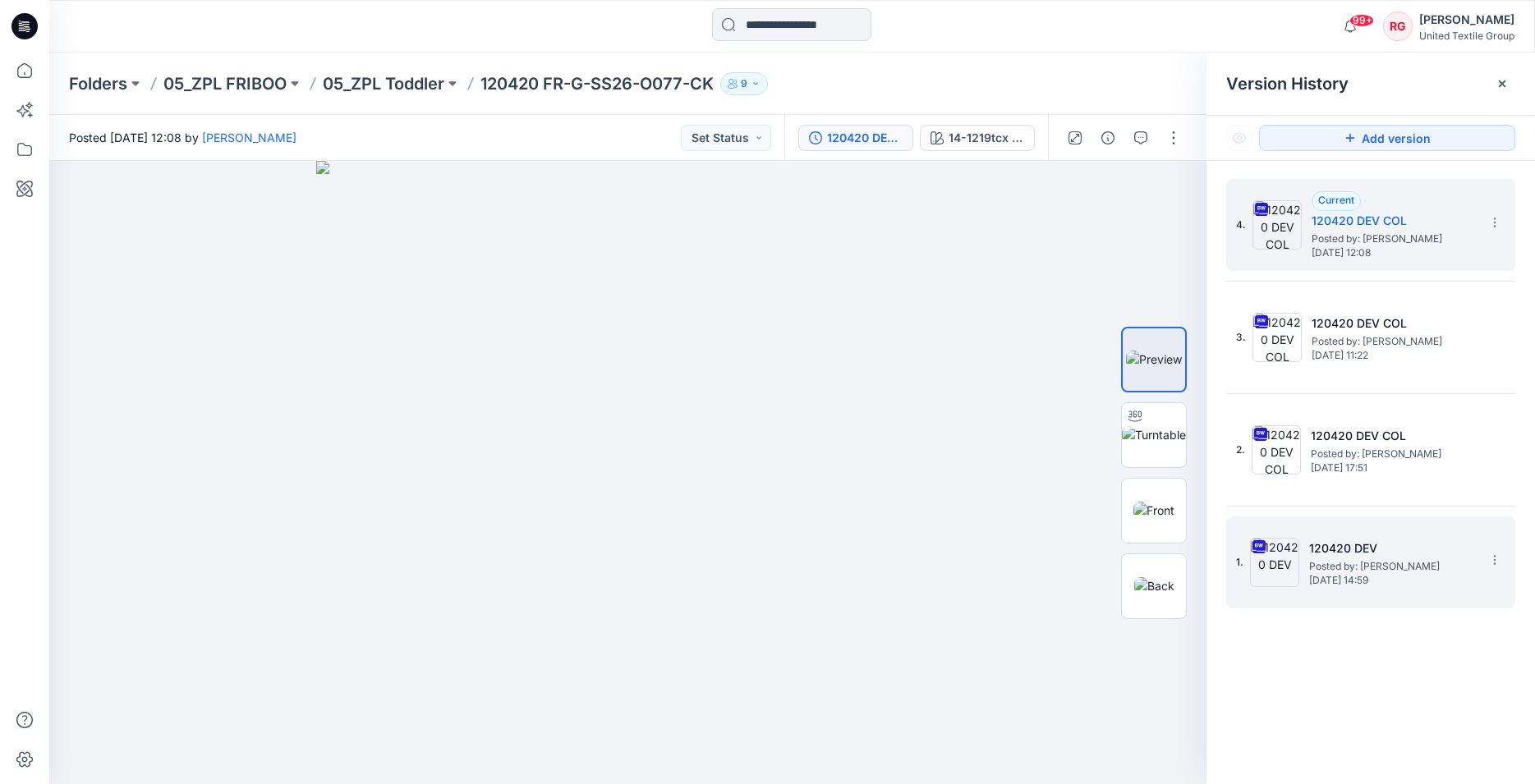
click at [1401, 570] on span "Posted by: [PERSON_NAME]" at bounding box center [1391, 567] width 164 height 17
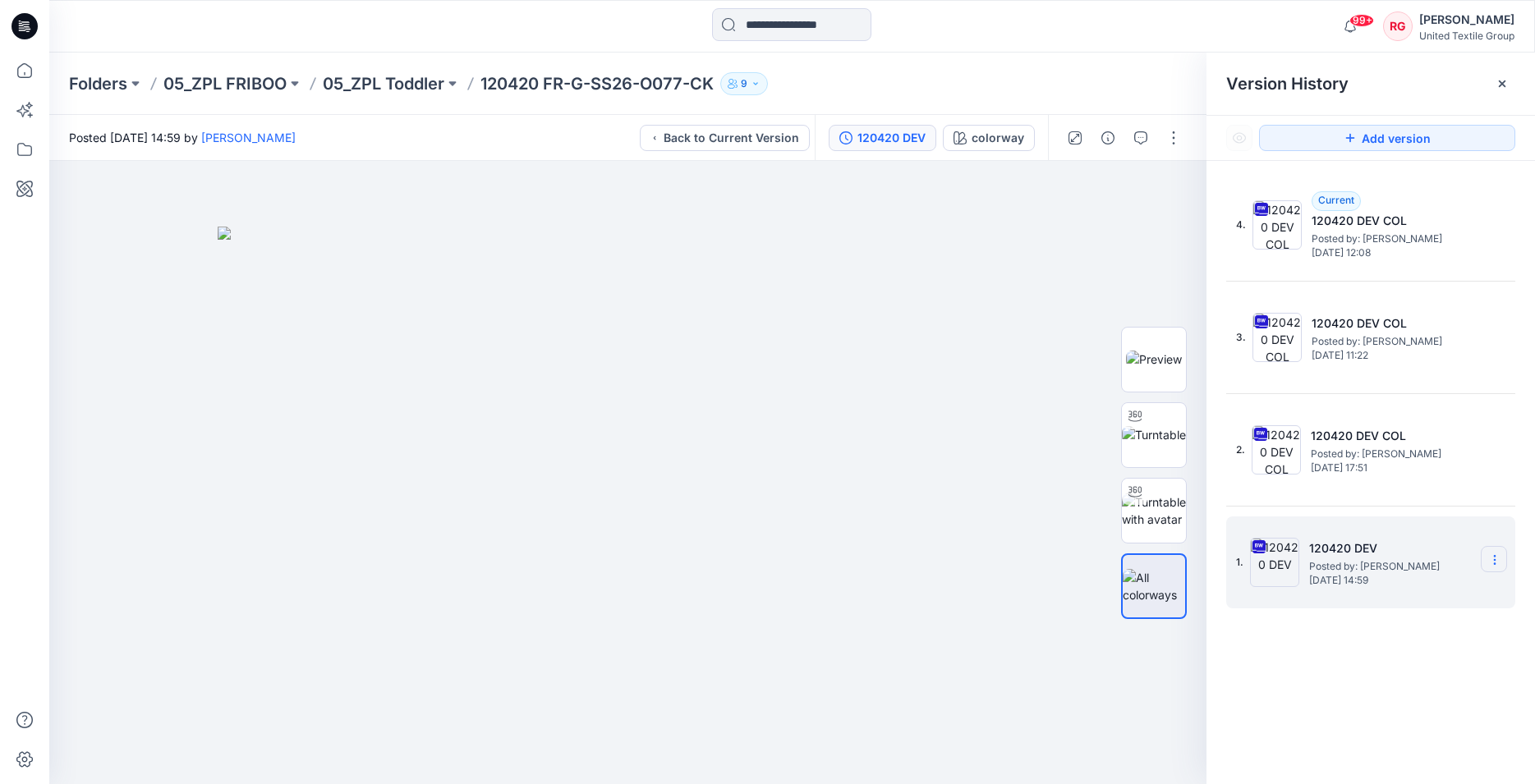
click at [1495, 561] on icon at bounding box center [1494, 560] width 1 height 1
click at [1438, 593] on span "Download Source BW File" at bounding box center [1412, 592] width 138 height 19
